Goal: Transaction & Acquisition: Download file/media

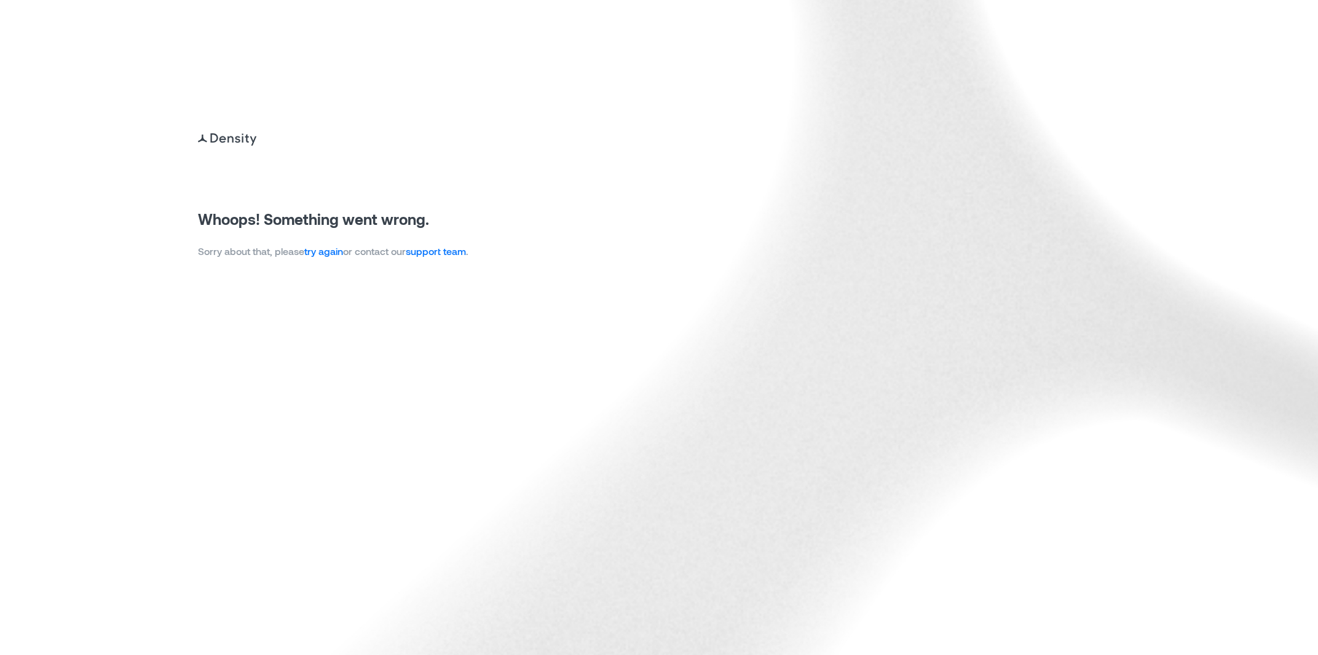
click at [320, 257] on link "try again" at bounding box center [323, 251] width 39 height 12
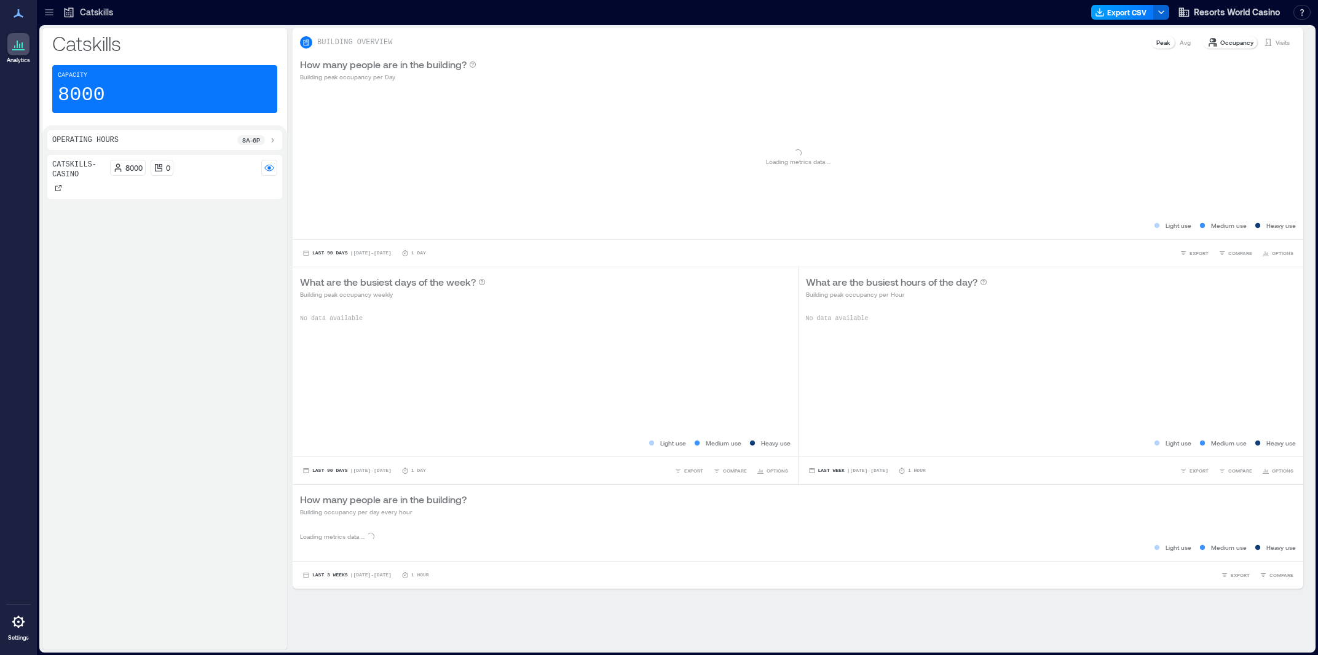
click at [1106, 12] on button "Export CSV" at bounding box center [1122, 12] width 63 height 15
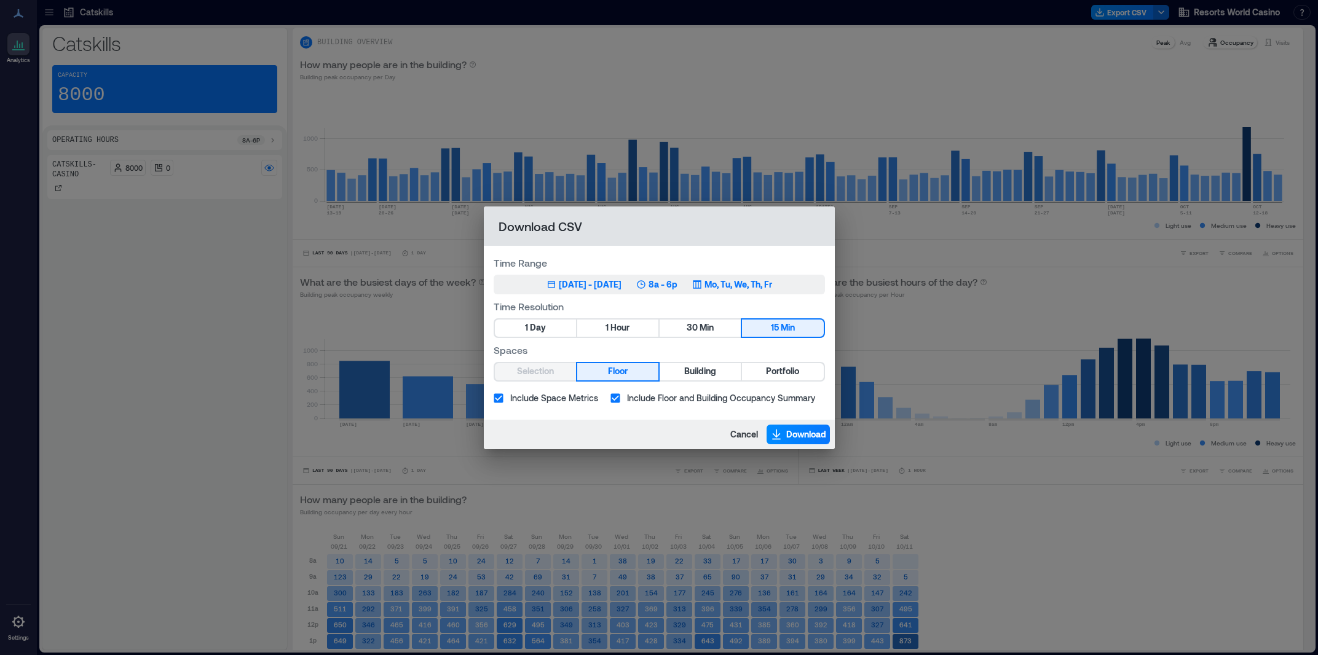
click at [665, 281] on div "8a - 6p" at bounding box center [656, 284] width 41 height 12
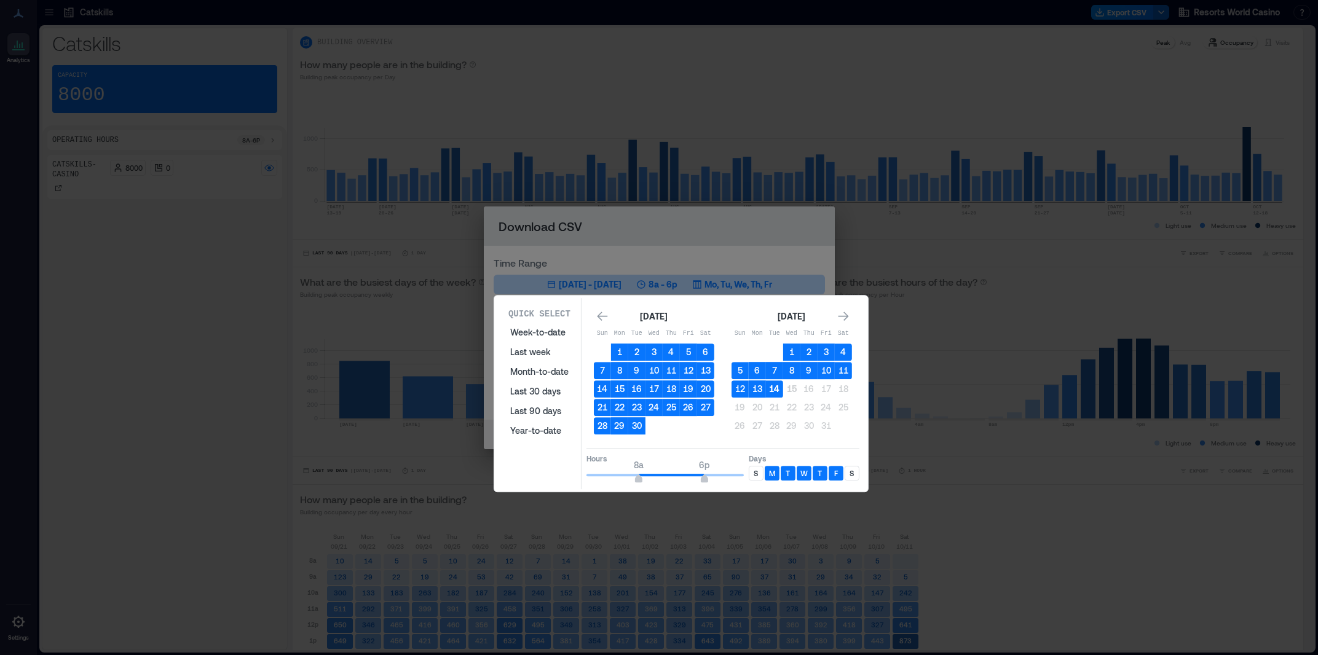
click at [777, 392] on button "14" at bounding box center [774, 388] width 17 height 17
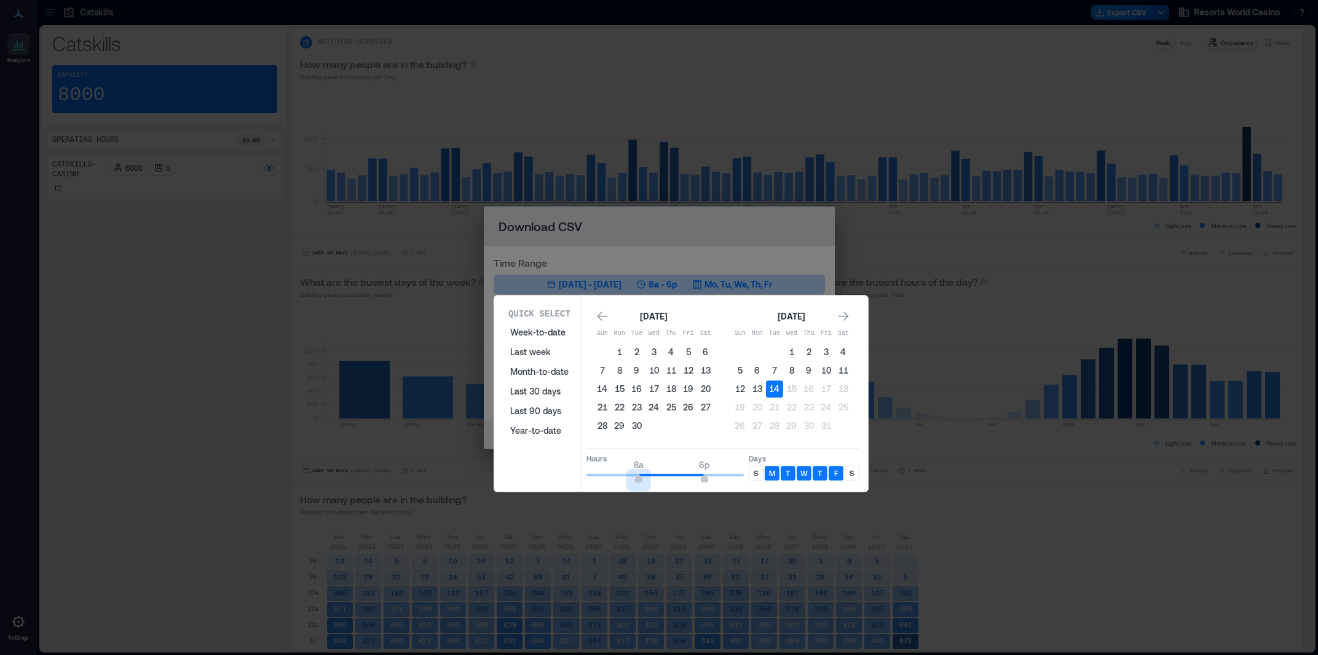
type input "*"
drag, startPoint x: 640, startPoint y: 471, endPoint x: 581, endPoint y: 481, distance: 59.7
click at [581, 481] on div "Quick Select Week-to-date Last week Month-to-date Last 30 days Last 90 days Yea…" at bounding box center [681, 393] width 366 height 191
type input "*"
drag, startPoint x: 701, startPoint y: 476, endPoint x: 628, endPoint y: 483, distance: 73.5
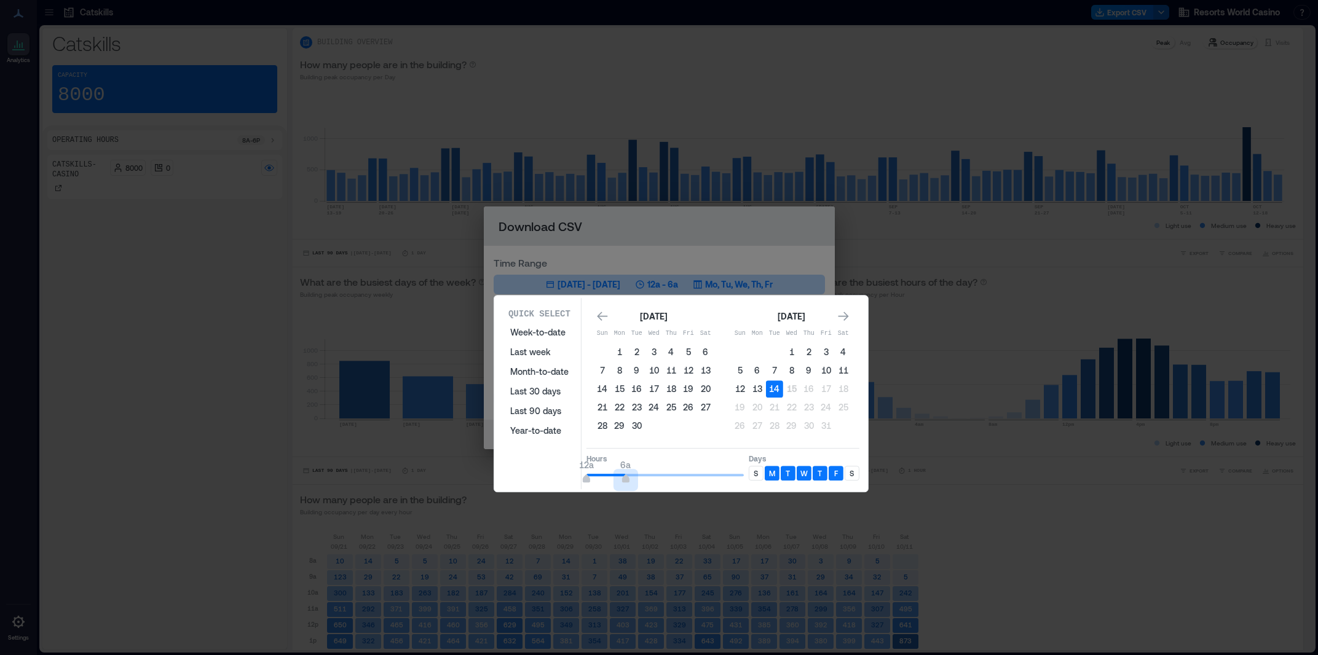
click at [628, 483] on span "12a 6a" at bounding box center [664, 475] width 157 height 18
click at [752, 469] on div "S" at bounding box center [756, 473] width 15 height 15
click at [853, 471] on p "S" at bounding box center [851, 473] width 4 height 10
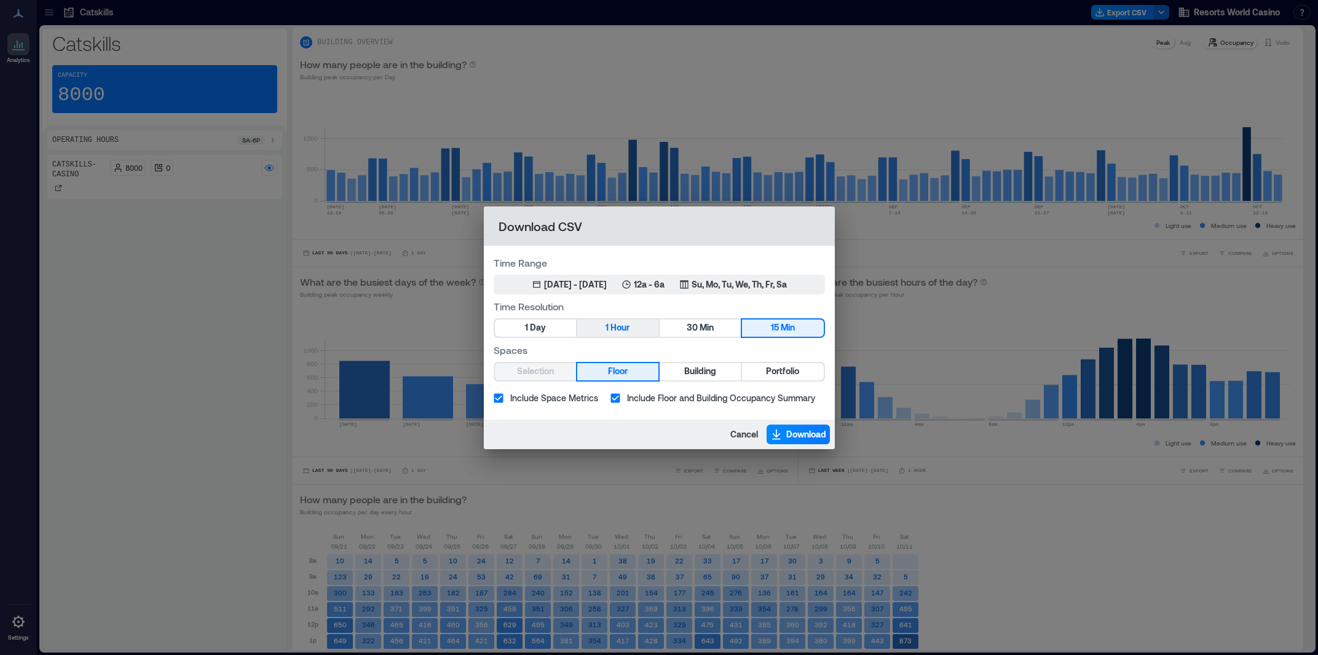
click at [625, 334] on div "Time Range Oct 14, 2025 - [DATE] 12a - 6a Su, Mo, Tu, We, Th, Fr, Sa Time Resol…" at bounding box center [659, 333] width 351 height 174
drag, startPoint x: 627, startPoint y: 332, endPoint x: 742, endPoint y: 365, distance: 120.2
click at [628, 331] on span "Hour" at bounding box center [619, 327] width 19 height 15
click at [793, 376] on span "Portfolio" at bounding box center [782, 371] width 33 height 15
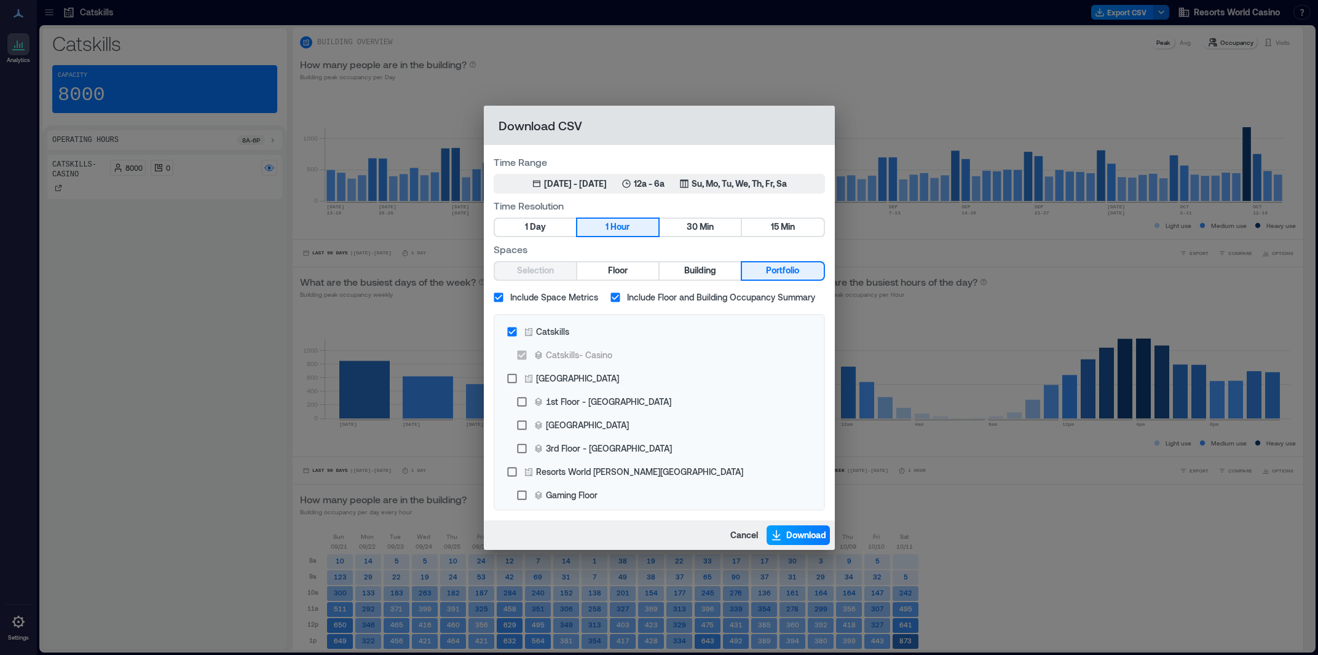
click at [798, 536] on span "Download" at bounding box center [806, 535] width 40 height 12
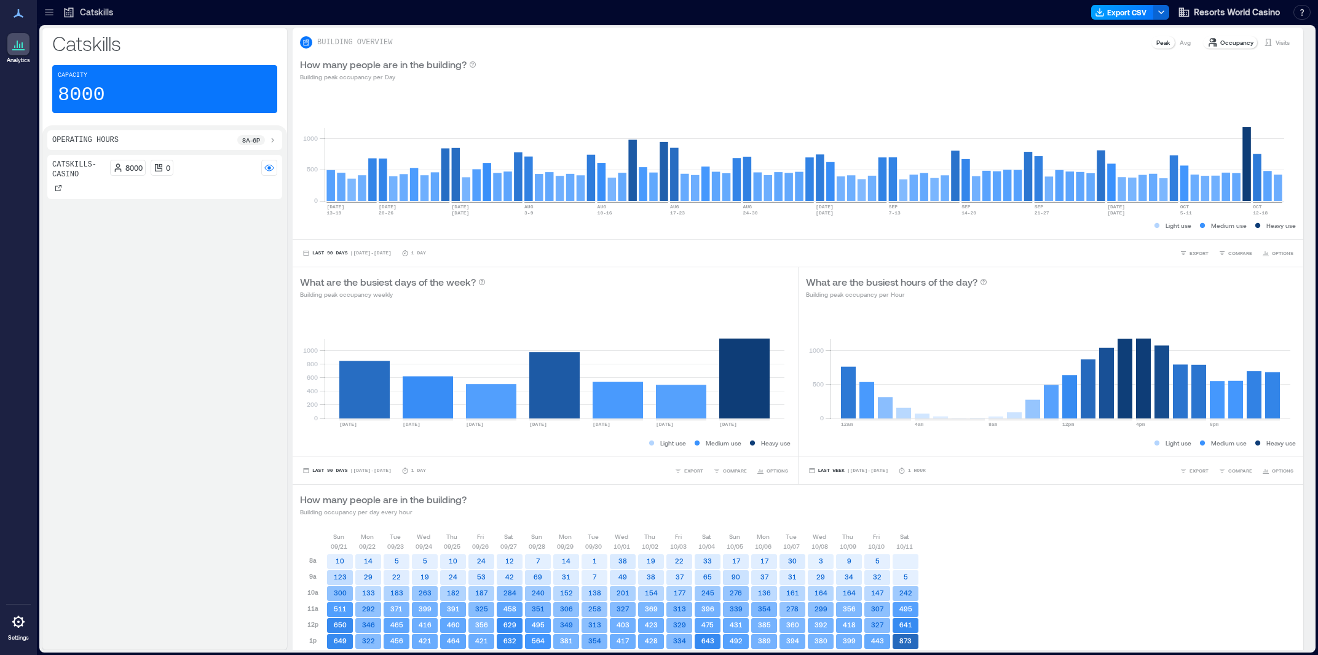
click at [1124, 12] on button "Export CSV" at bounding box center [1122, 12] width 63 height 15
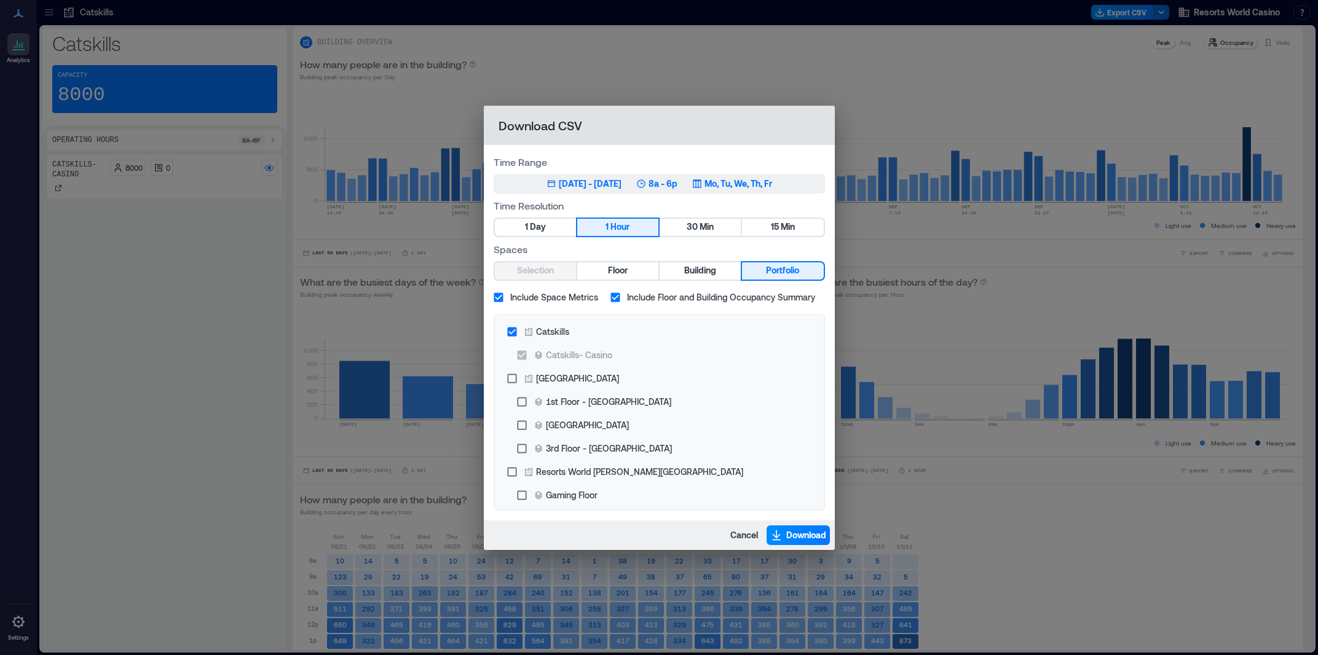
click at [604, 188] on div "[DATE] - [DATE]" at bounding box center [590, 184] width 63 height 12
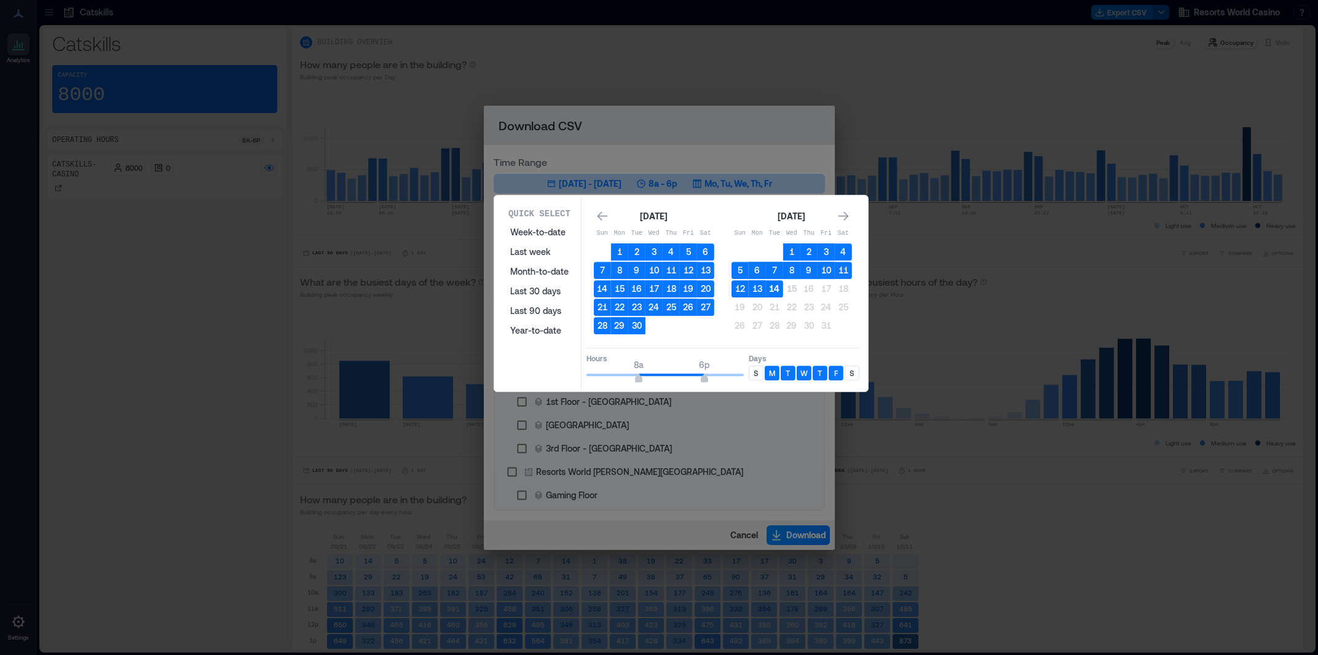
click at [774, 287] on button "14" at bounding box center [774, 288] width 17 height 17
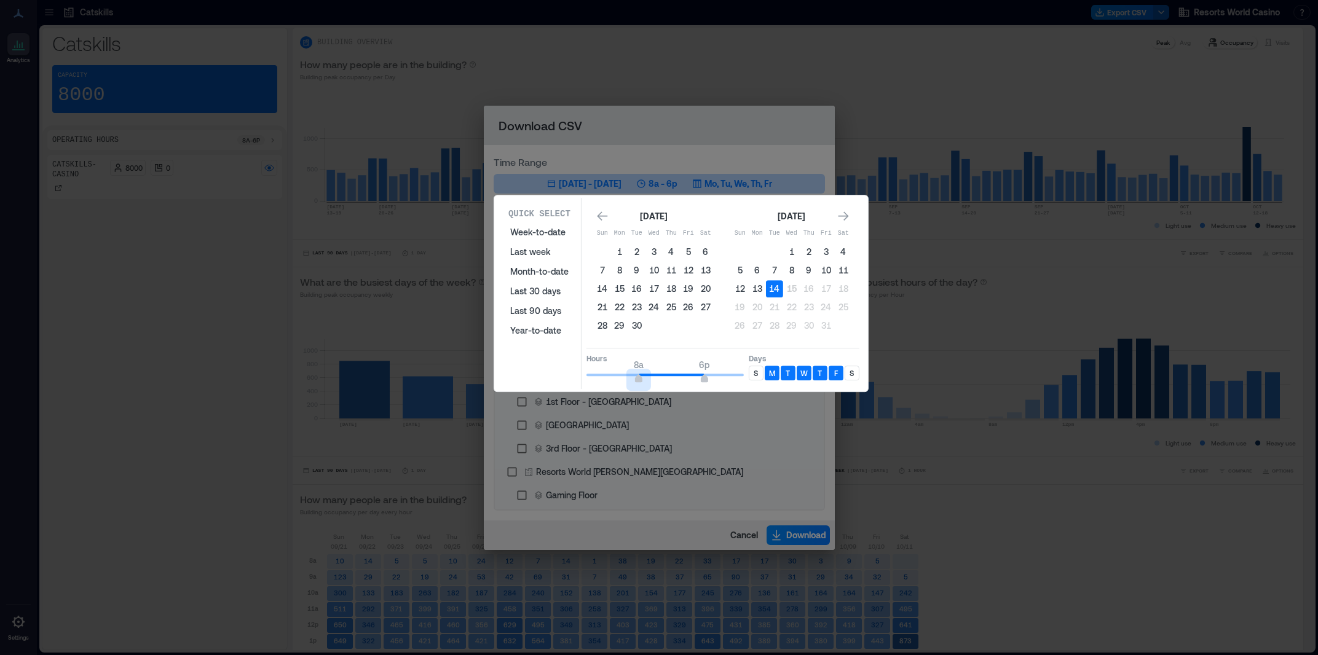
type input "*"
drag, startPoint x: 640, startPoint y: 375, endPoint x: 624, endPoint y: 377, distance: 16.1
click at [624, 377] on span "6a" at bounding box center [625, 379] width 7 height 5
type input "**"
drag, startPoint x: 703, startPoint y: 372, endPoint x: 759, endPoint y: 372, distance: 56.5
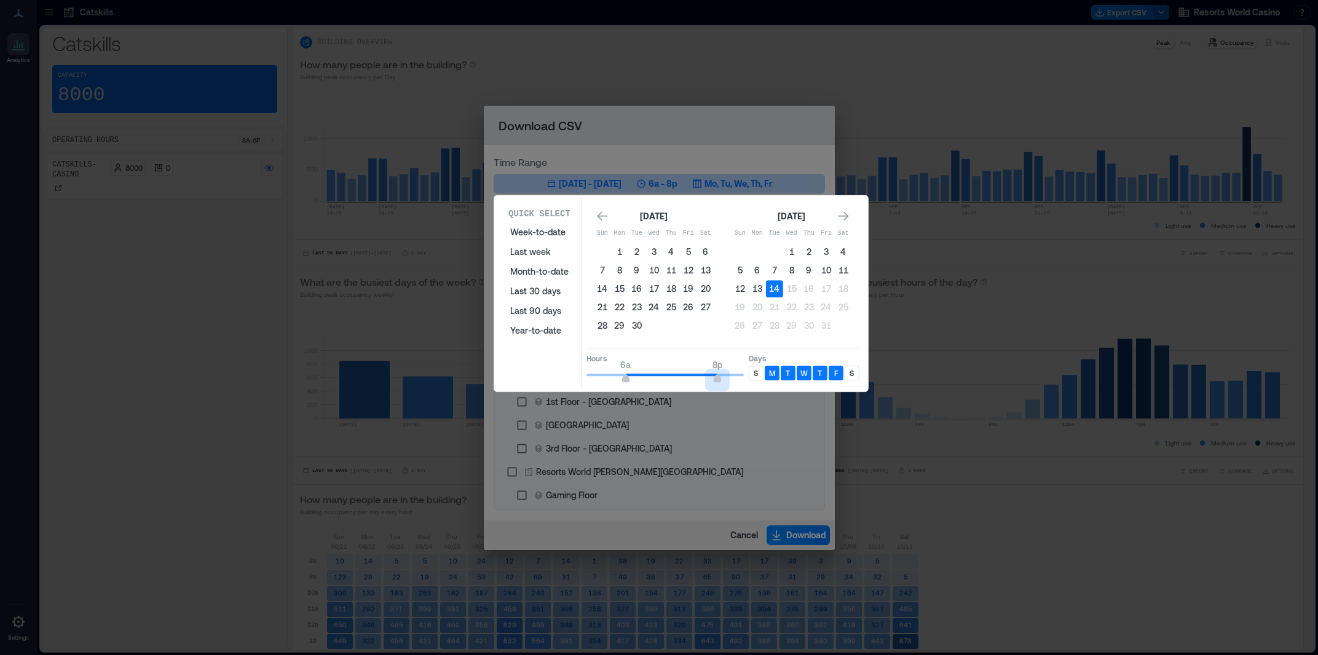
click at [759, 372] on div "Hours 6a 8p Days S M T W T F S" at bounding box center [722, 366] width 273 height 36
click at [758, 372] on p "S" at bounding box center [756, 373] width 4 height 10
click at [858, 372] on div "S" at bounding box center [851, 373] width 15 height 15
click at [775, 291] on button "14" at bounding box center [774, 288] width 17 height 17
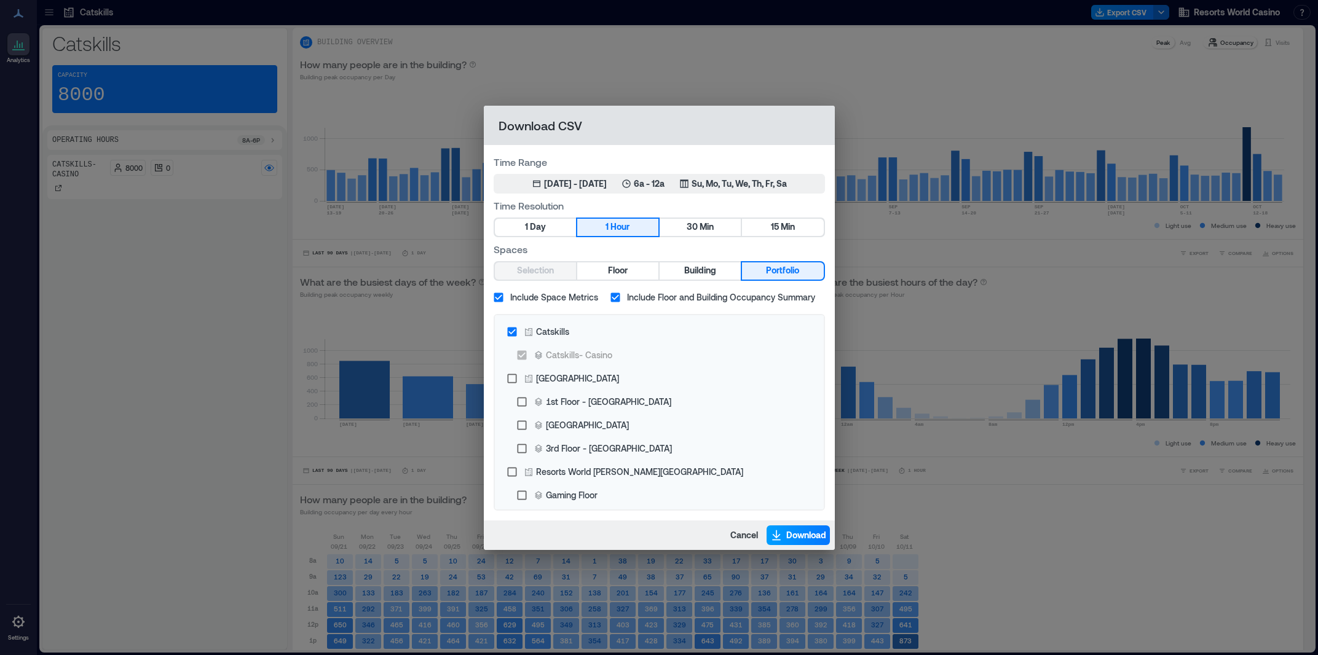
click at [798, 541] on button "Download" at bounding box center [797, 536] width 63 height 20
